Goal: Navigation & Orientation: Find specific page/section

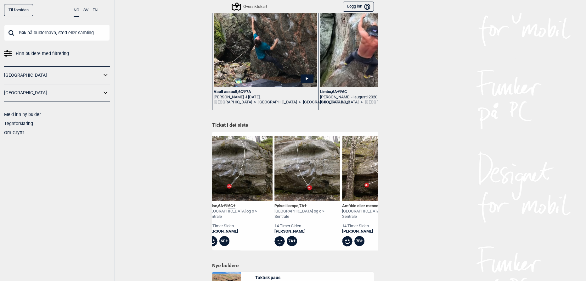
scroll to position [0, 254]
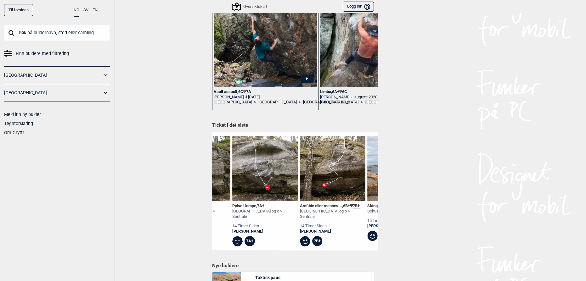
click at [321, 168] on img at bounding box center [332, 168] width 65 height 65
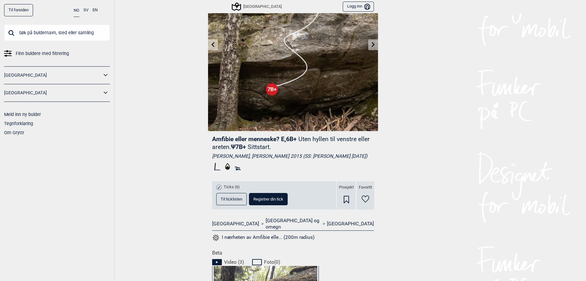
scroll to position [95, 0]
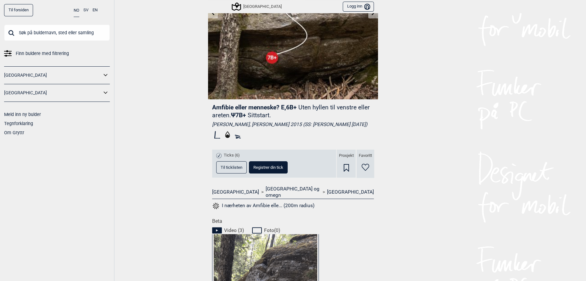
click at [223, 174] on button "Til ticklisten" at bounding box center [231, 167] width 31 height 12
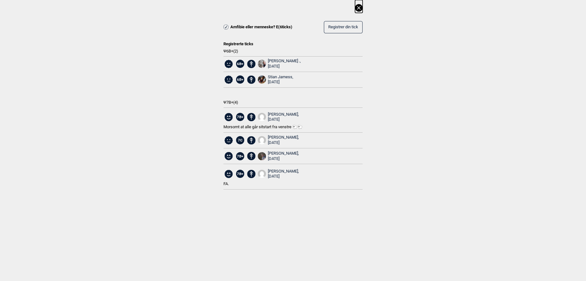
click at [359, 5] on icon at bounding box center [359, 8] width 8 height 8
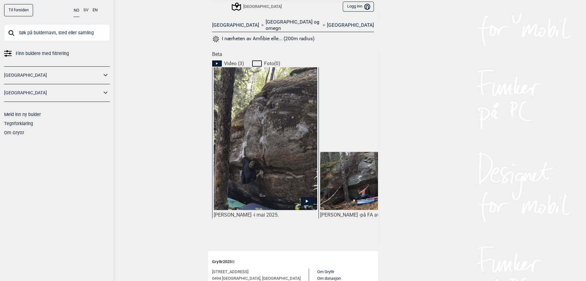
scroll to position [267, 0]
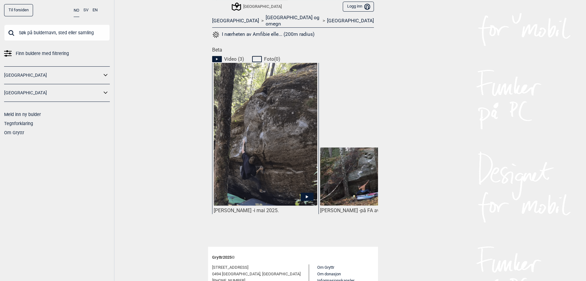
click at [334, 177] on img at bounding box center [372, 177] width 104 height 58
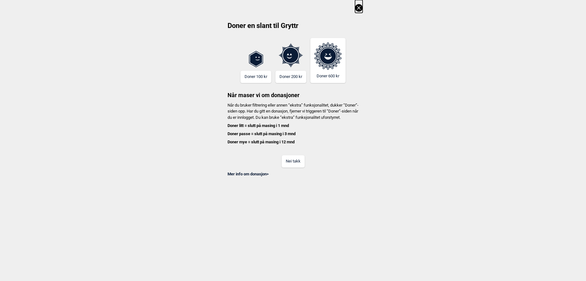
click at [288, 168] on button "Nei takk" at bounding box center [293, 161] width 23 height 12
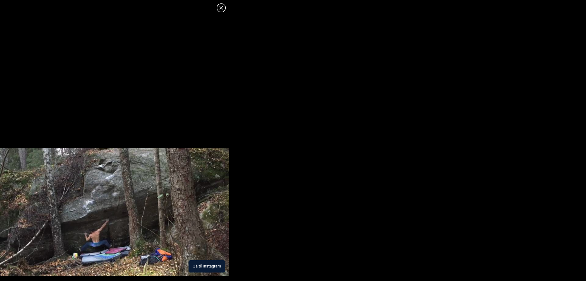
click at [206, 266] on button "Gå til Instagram" at bounding box center [206, 267] width 36 height 12
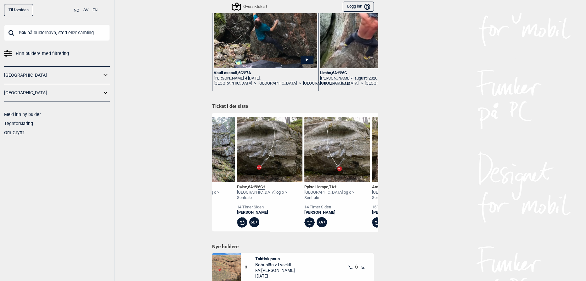
scroll to position [0, 209]
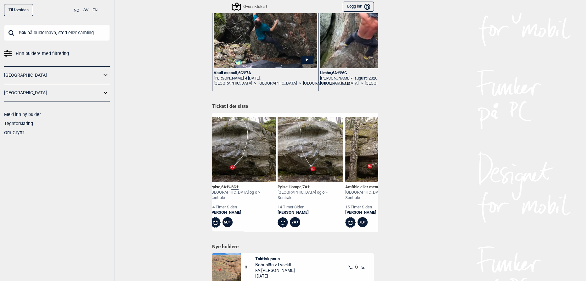
click at [291, 154] on img at bounding box center [310, 149] width 65 height 65
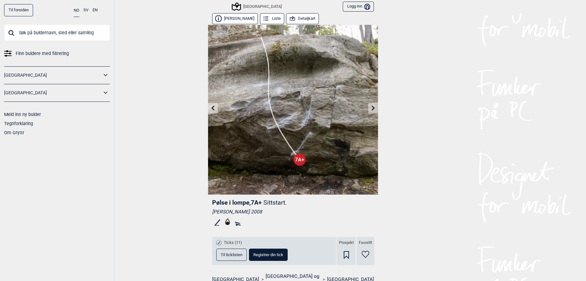
click at [232, 254] on span "Til ticklisten" at bounding box center [232, 255] width 22 height 4
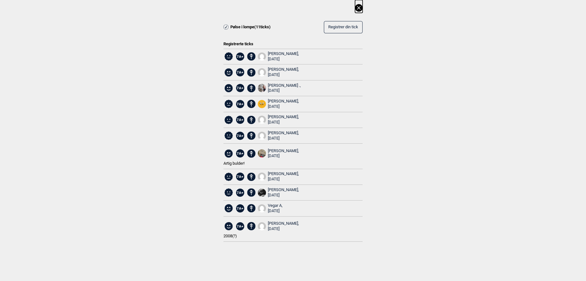
click at [358, 9] on icon at bounding box center [359, 8] width 8 height 8
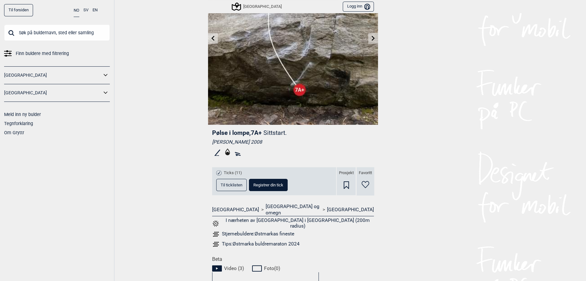
scroll to position [76, 0]
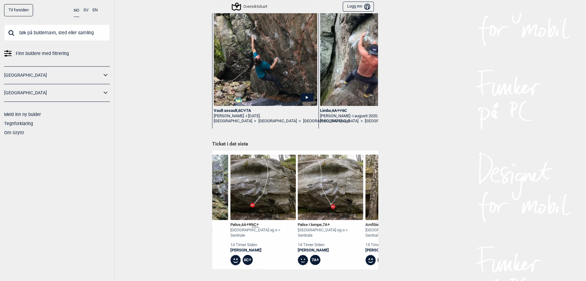
scroll to position [0, 187]
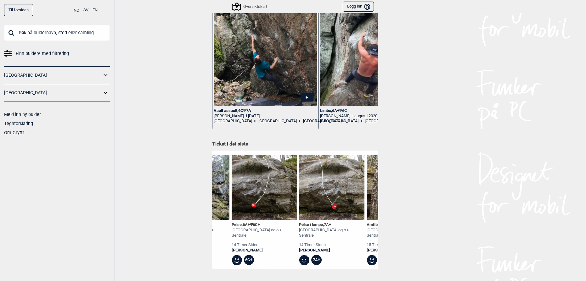
click at [252, 181] on img at bounding box center [264, 187] width 65 height 65
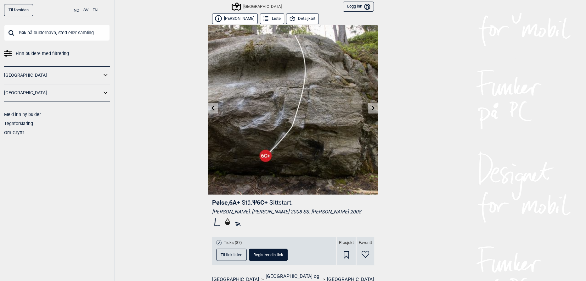
click at [232, 254] on span "Til ticklisten" at bounding box center [232, 255] width 22 height 4
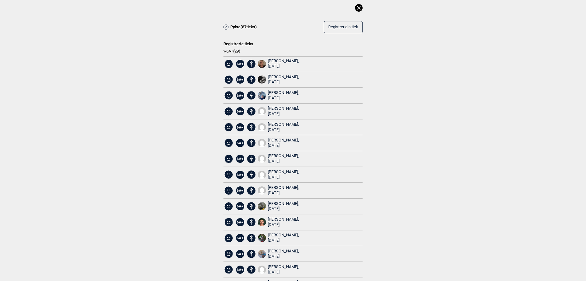
click at [356, 6] on icon at bounding box center [359, 8] width 8 height 8
